Goal: Check status: Check status

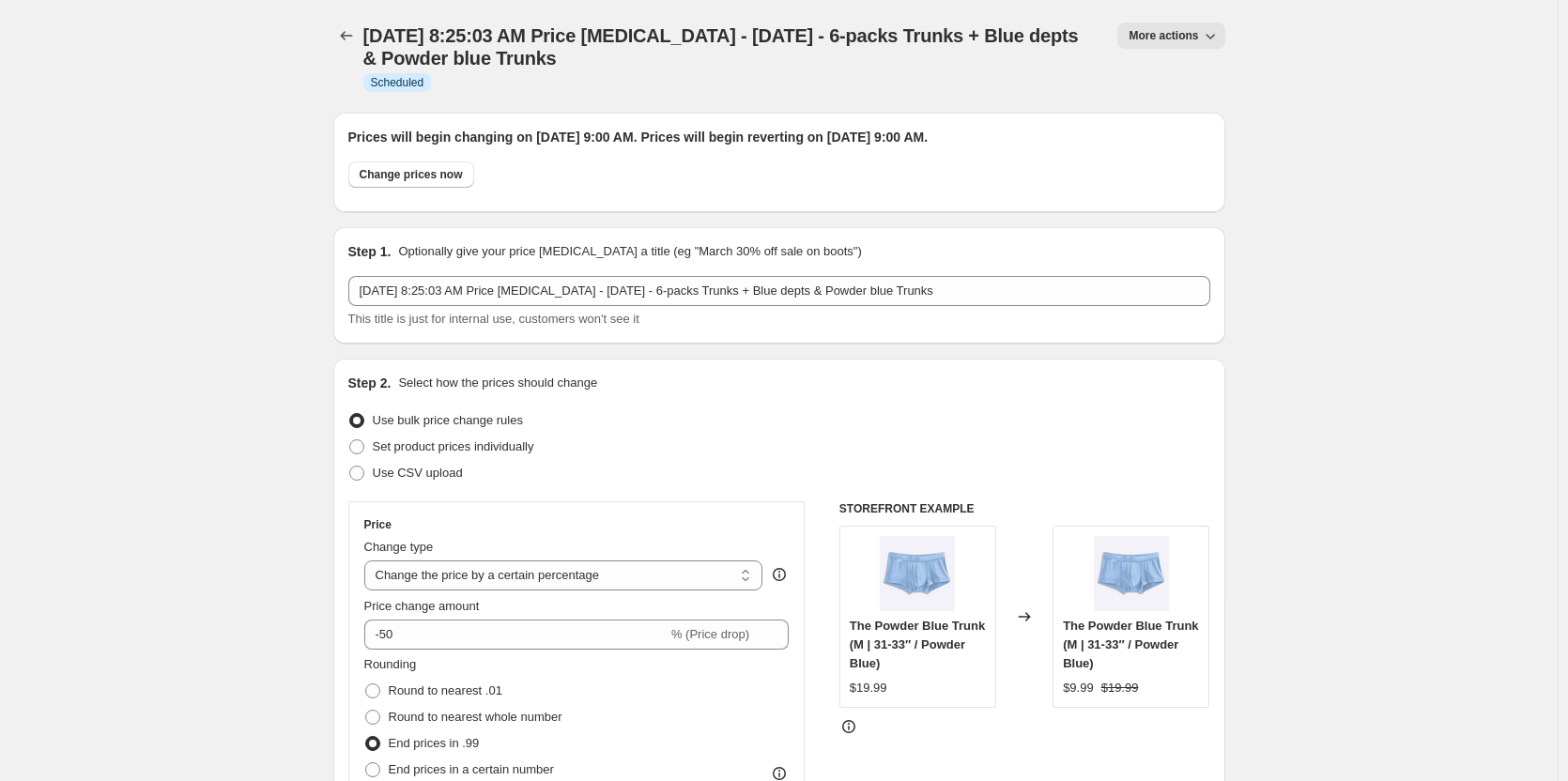
select select "percentage"
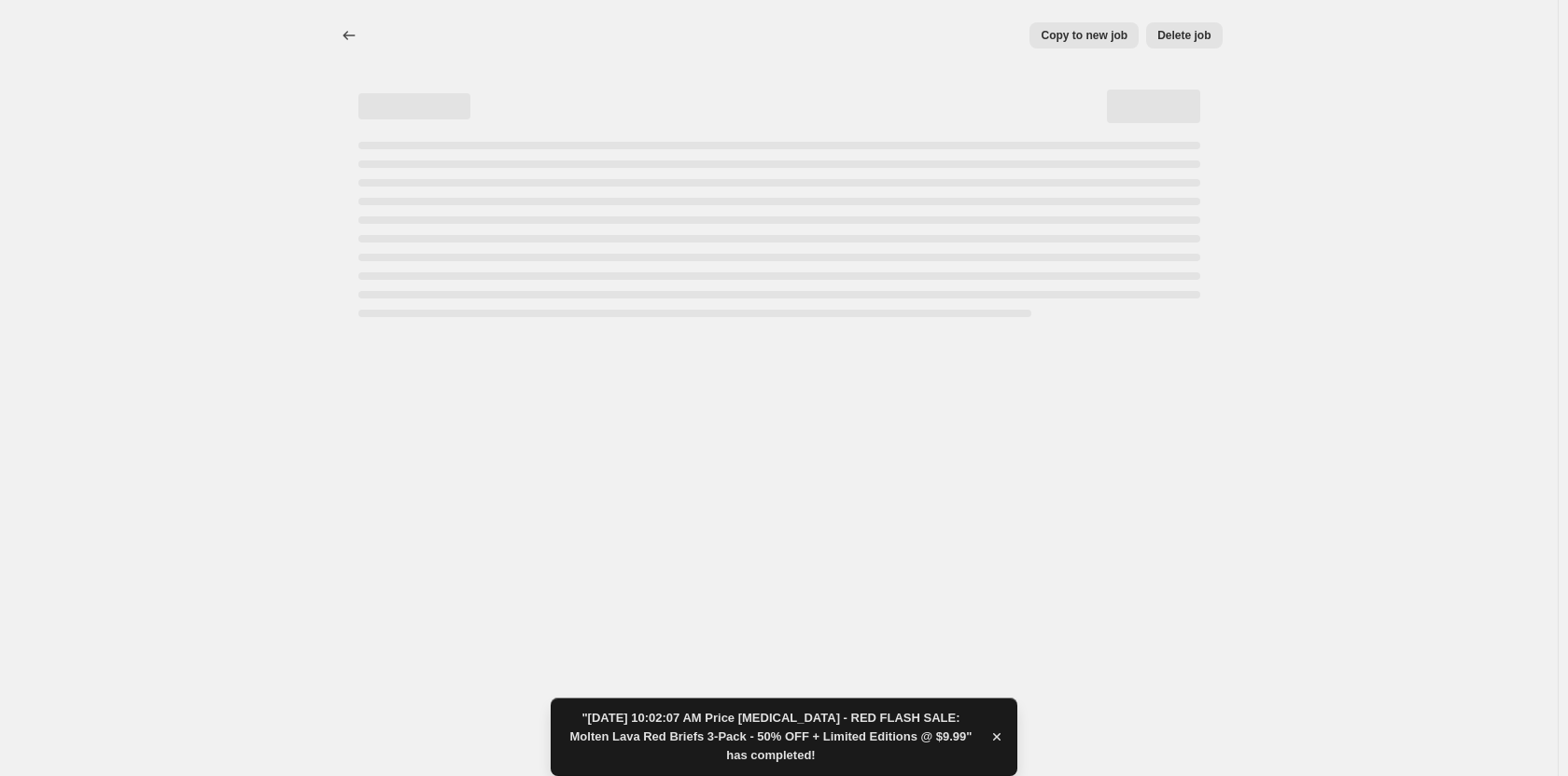
select select "percentage"
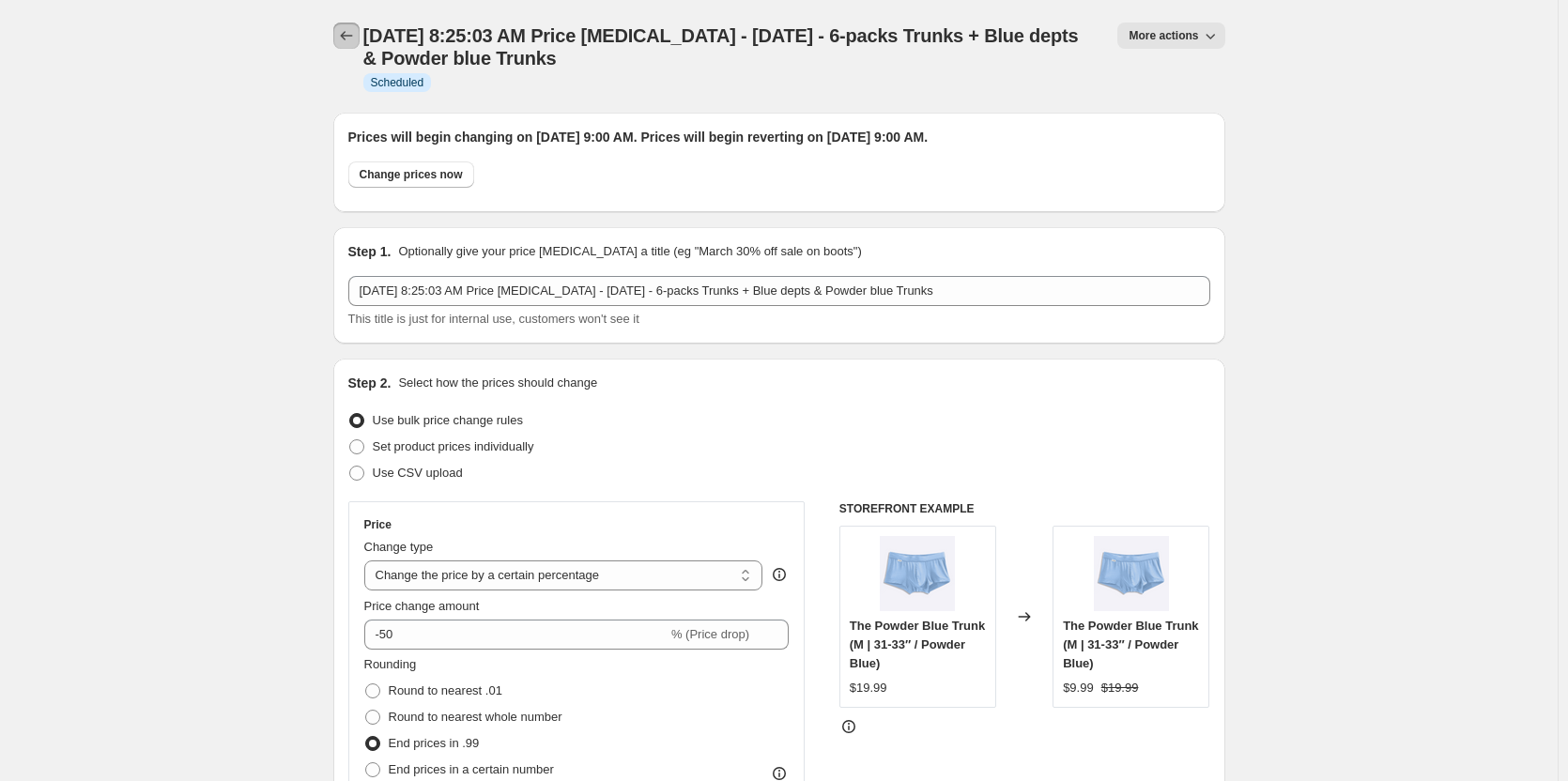
click at [354, 33] on icon "Price change jobs" at bounding box center [347, 36] width 19 height 19
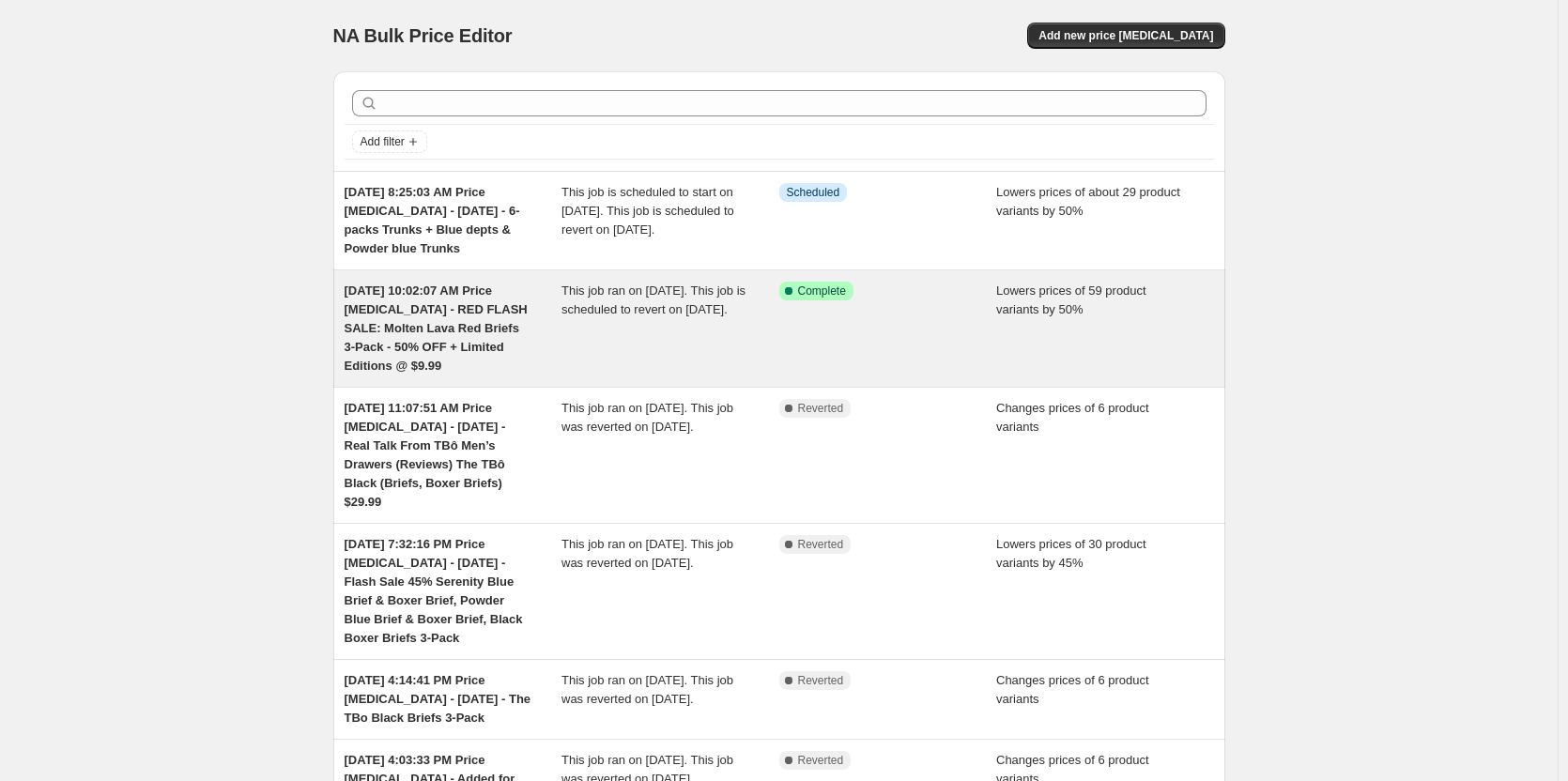
click at [850, 330] on div "Success Complete Complete" at bounding box center [888, 329] width 218 height 94
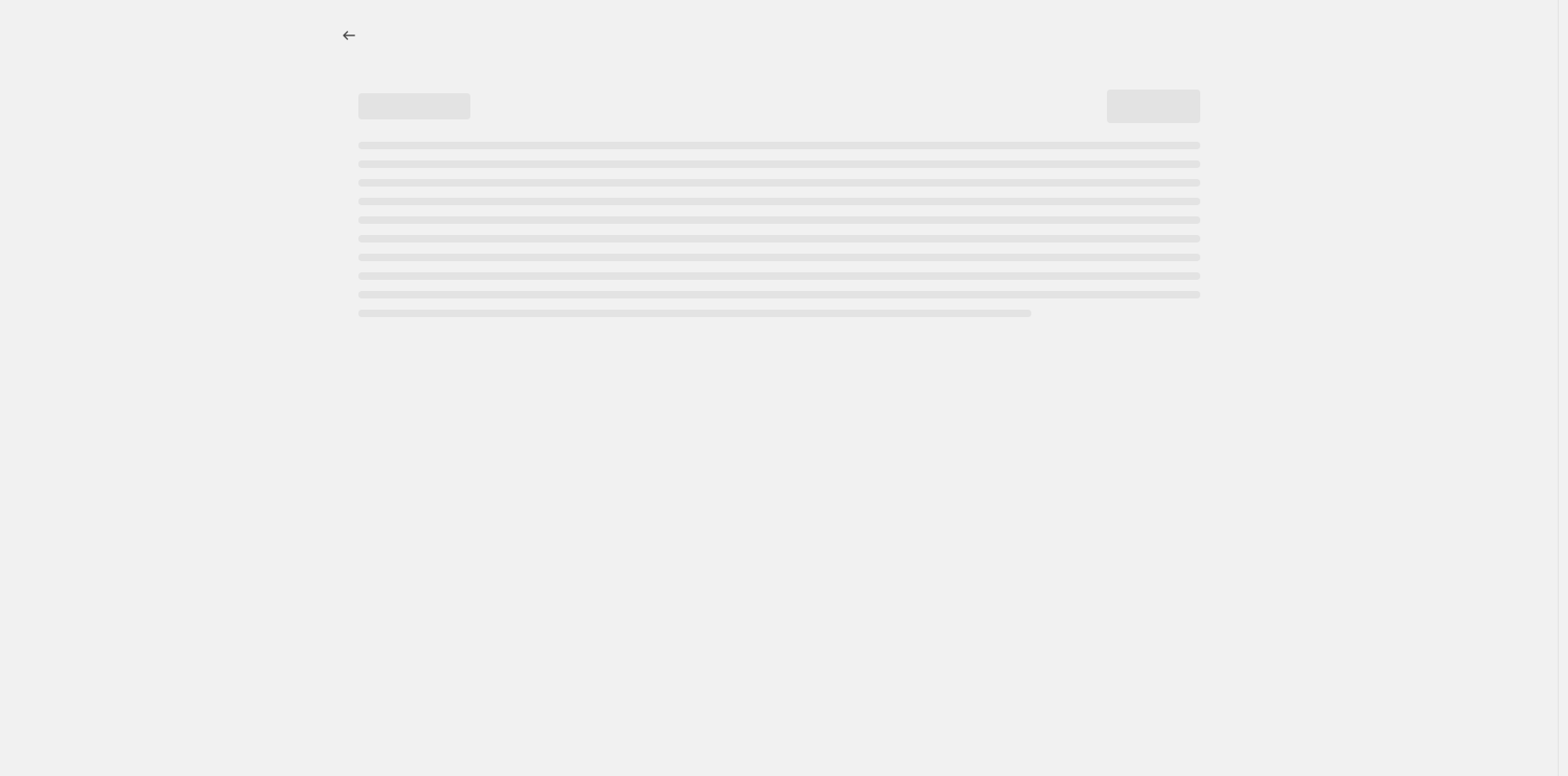
select select "percentage"
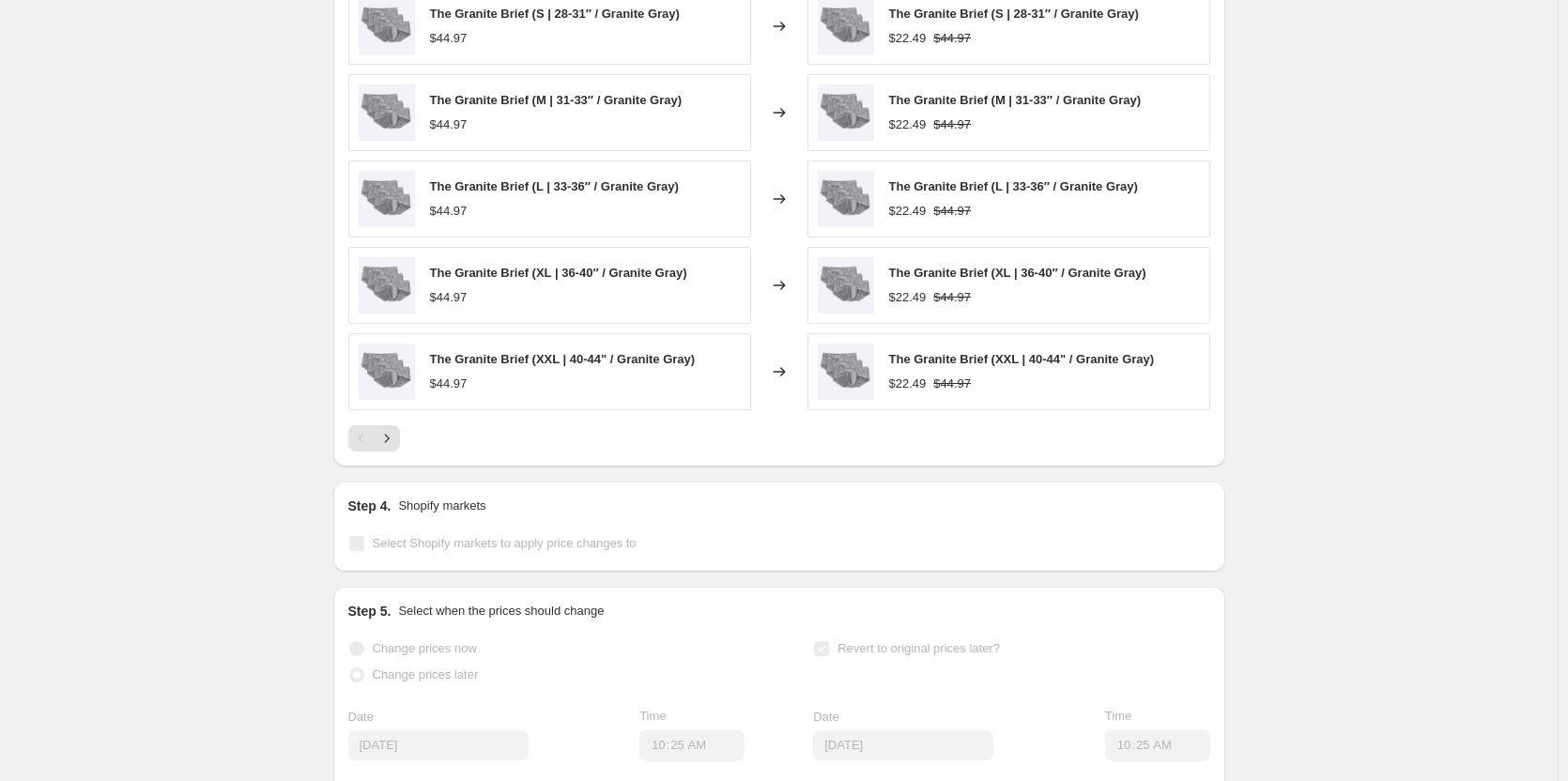
scroll to position [1502, 0]
click at [392, 447] on icon "Next" at bounding box center [387, 438] width 19 height 19
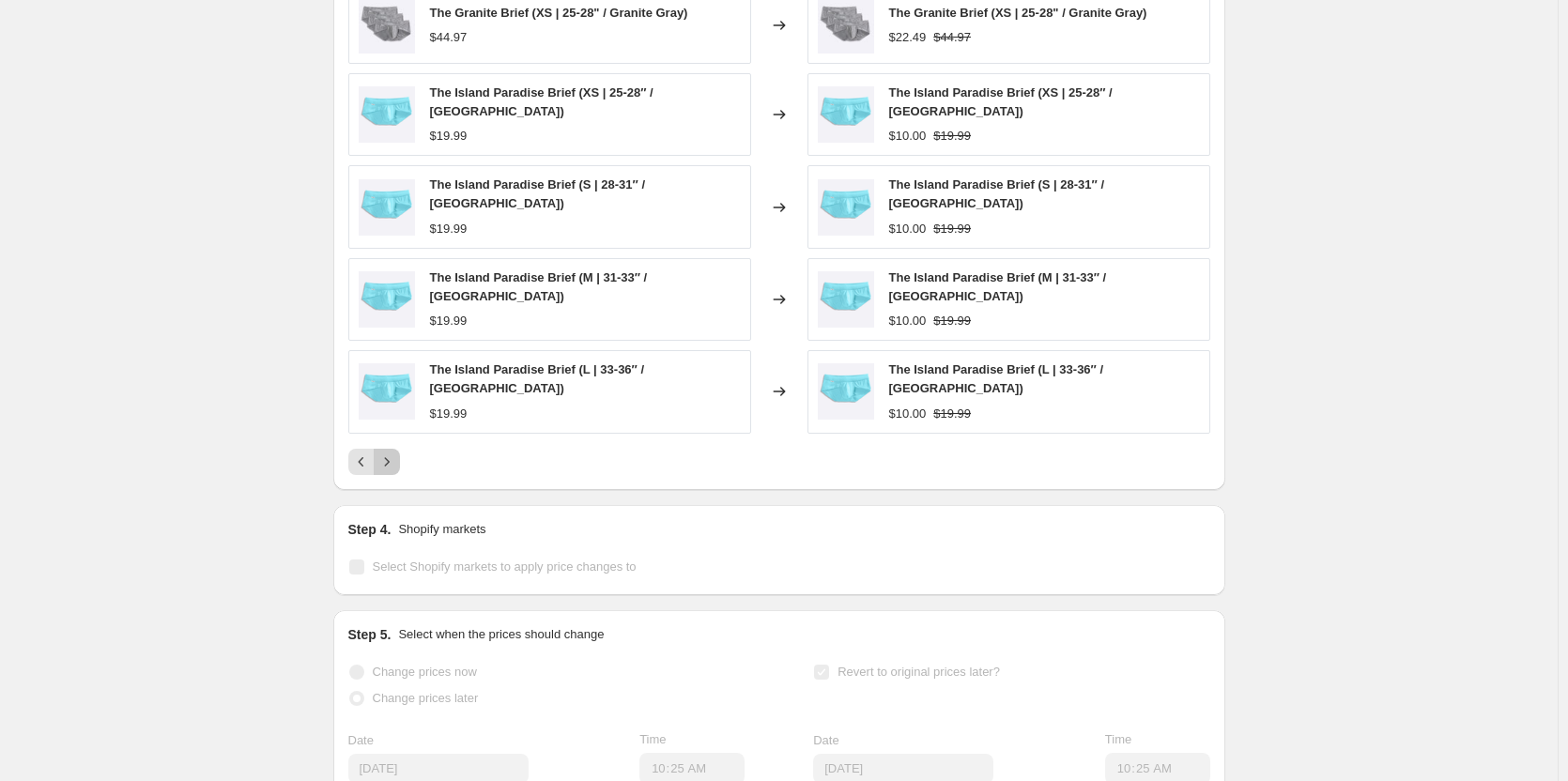
click at [392, 455] on button "Next" at bounding box center [387, 462] width 27 height 27
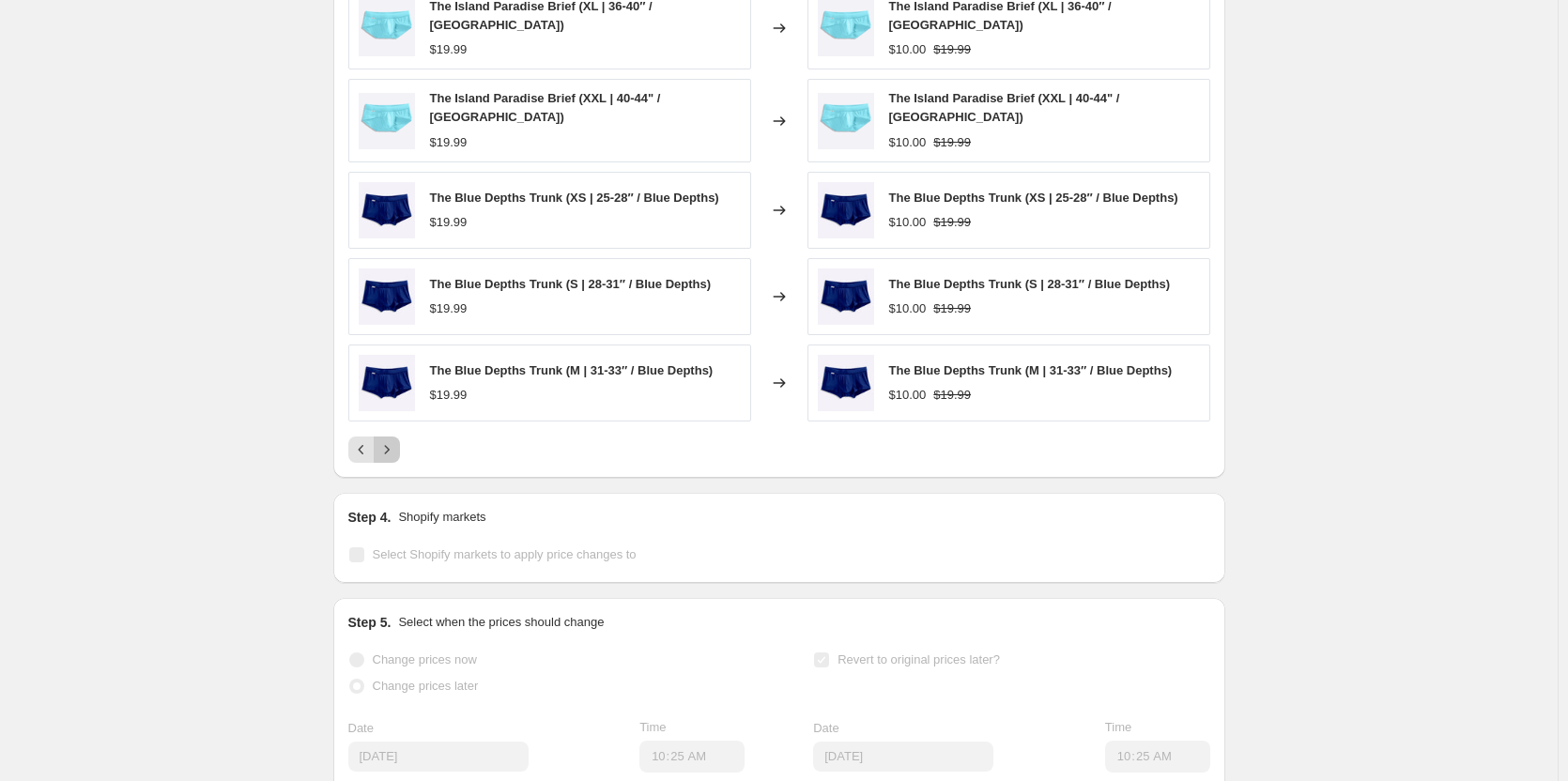
click at [392, 455] on button "Next" at bounding box center [387, 450] width 27 height 27
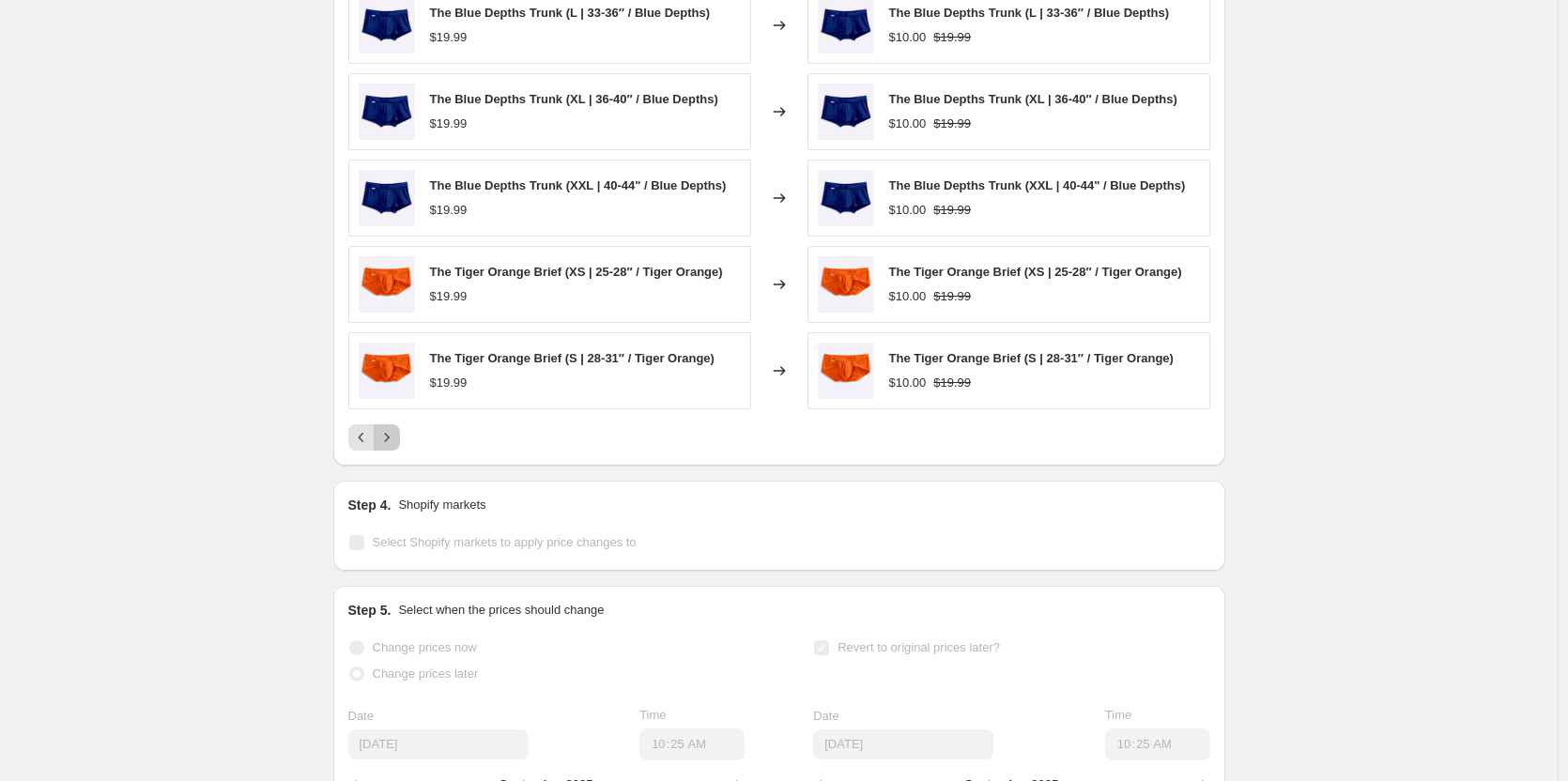
click at [392, 447] on icon "Next" at bounding box center [387, 438] width 19 height 19
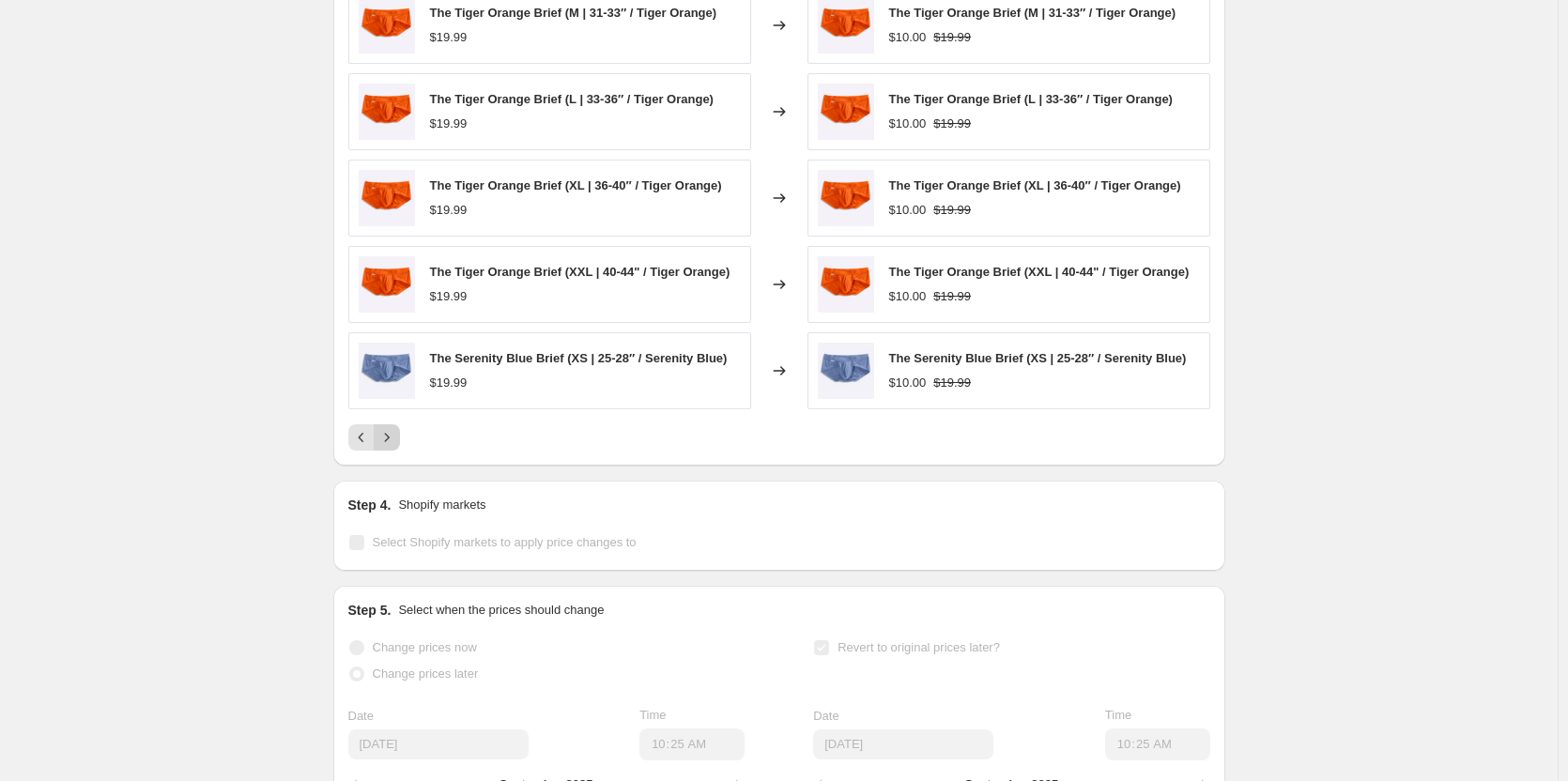
click at [392, 447] on icon "Next" at bounding box center [387, 438] width 19 height 19
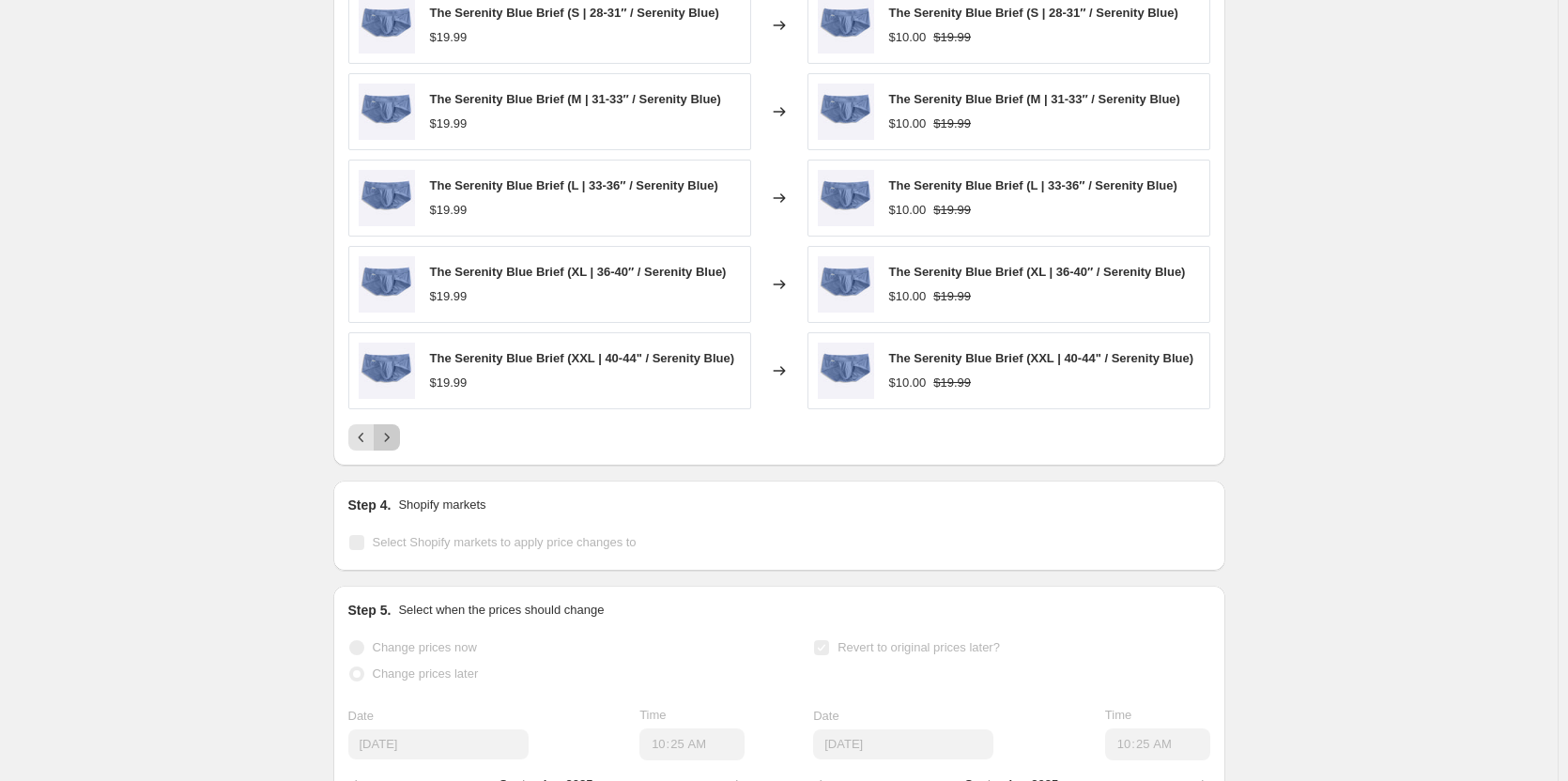
click at [392, 447] on icon "Next" at bounding box center [387, 438] width 19 height 19
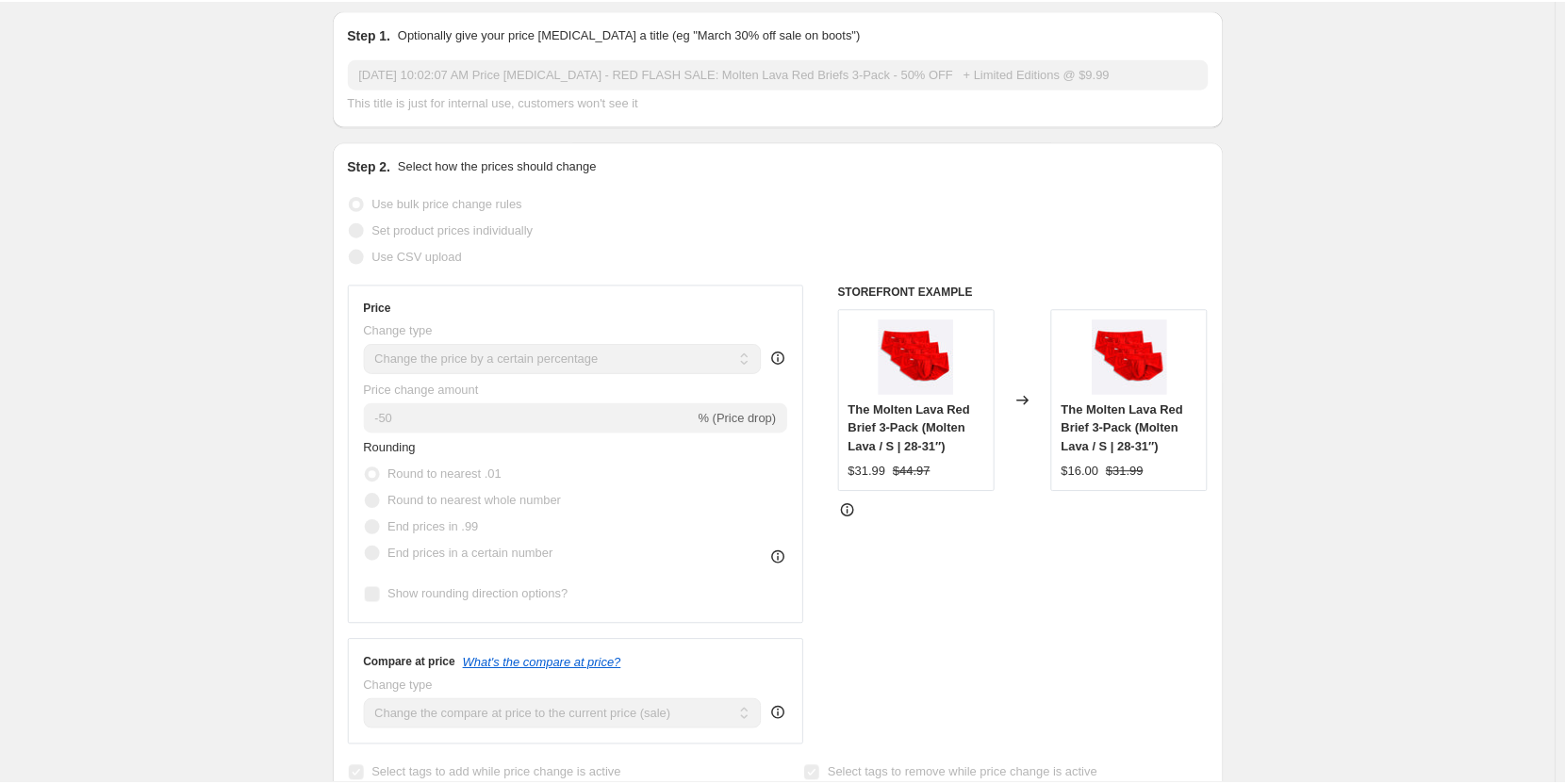
scroll to position [0, 0]
